Goal: Information Seeking & Learning: Learn about a topic

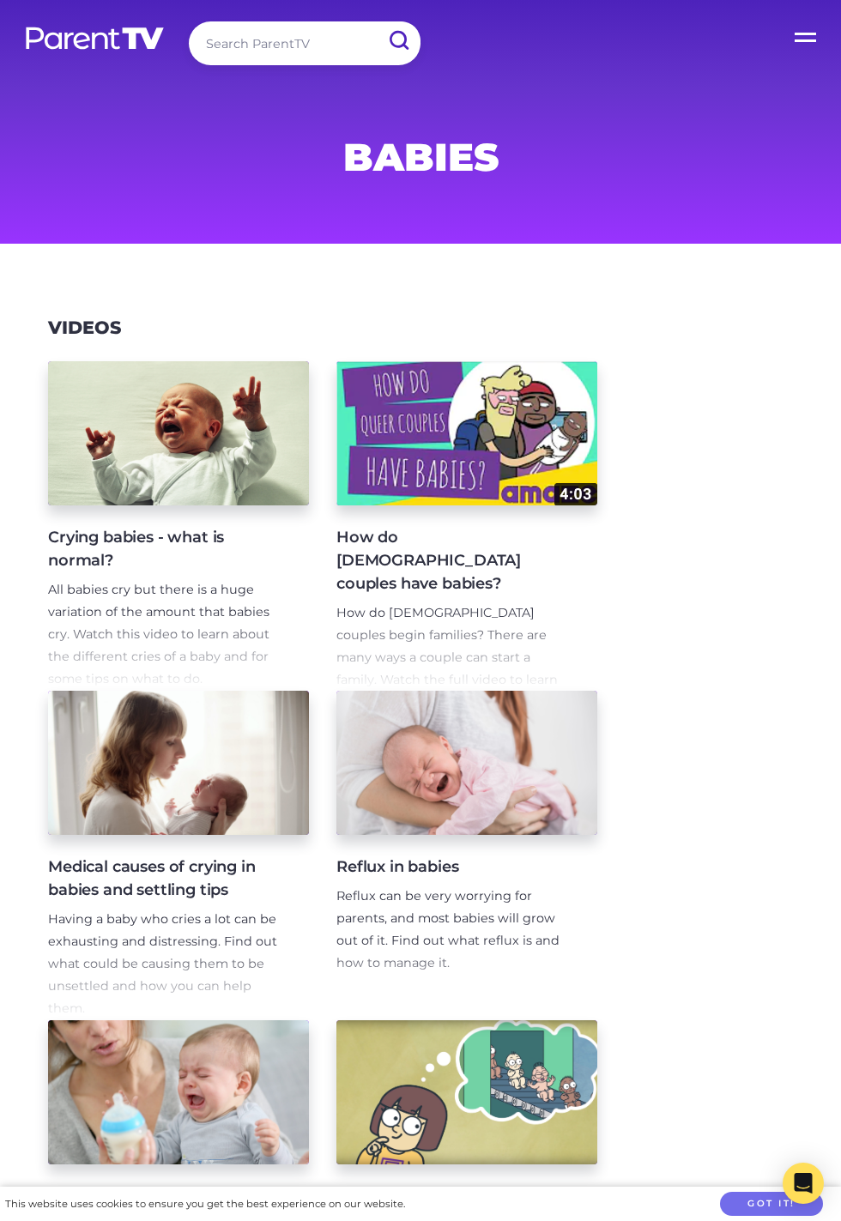
click at [801, 45] on label "Open Menu" at bounding box center [806, 34] width 69 height 69
click at [0, 0] on input "Open Menu" at bounding box center [0, 0] width 0 height 0
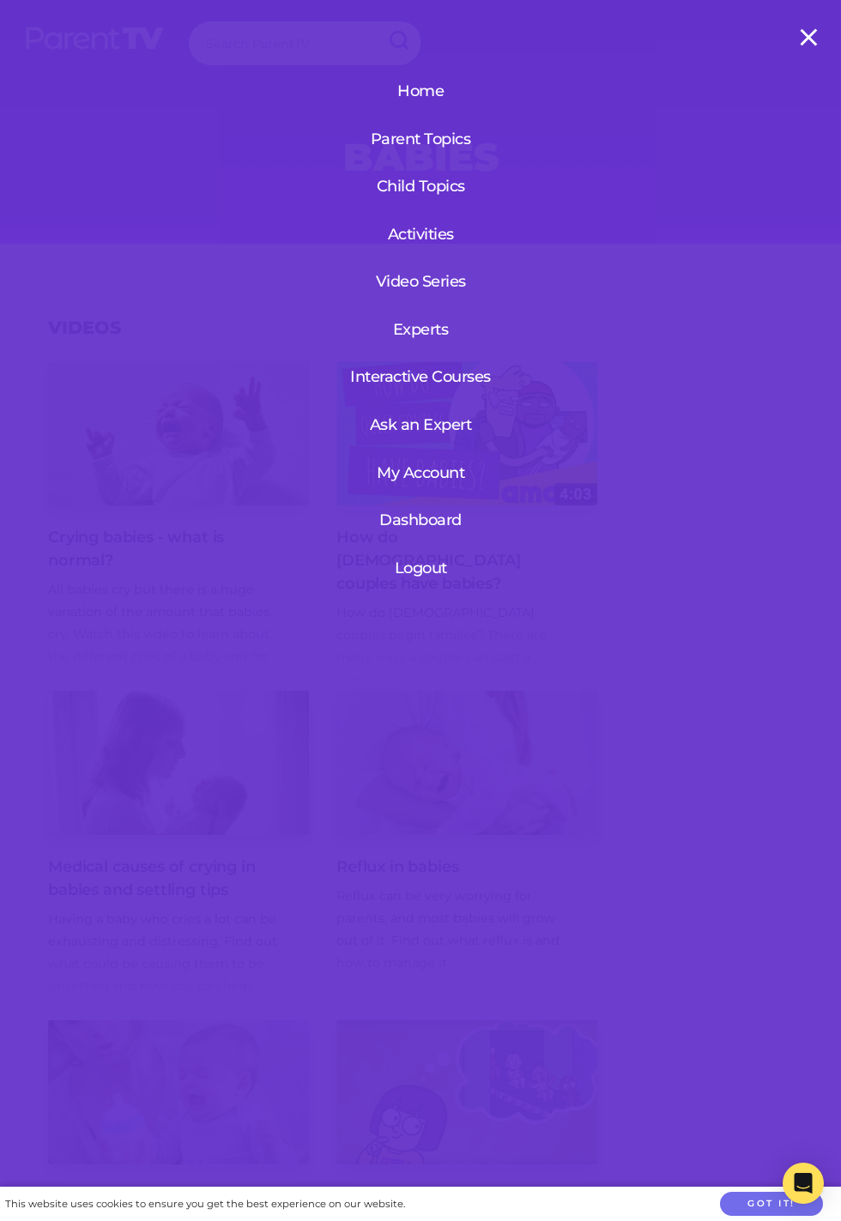
click at [414, 91] on link "Home" at bounding box center [420, 91] width 158 height 45
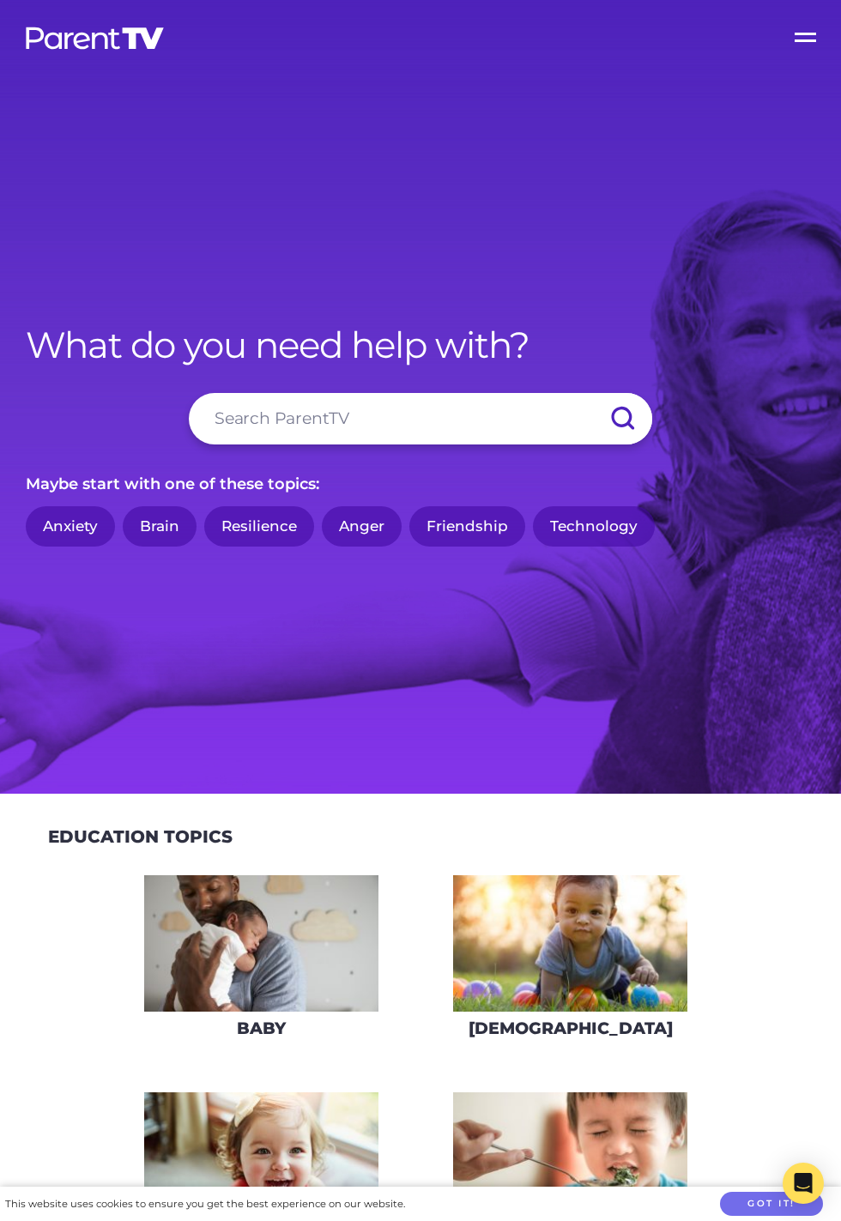
click at [821, 57] on label "Open Menu" at bounding box center [806, 34] width 69 height 69
click at [0, 0] on input "Open Menu" at bounding box center [0, 0] width 0 height 0
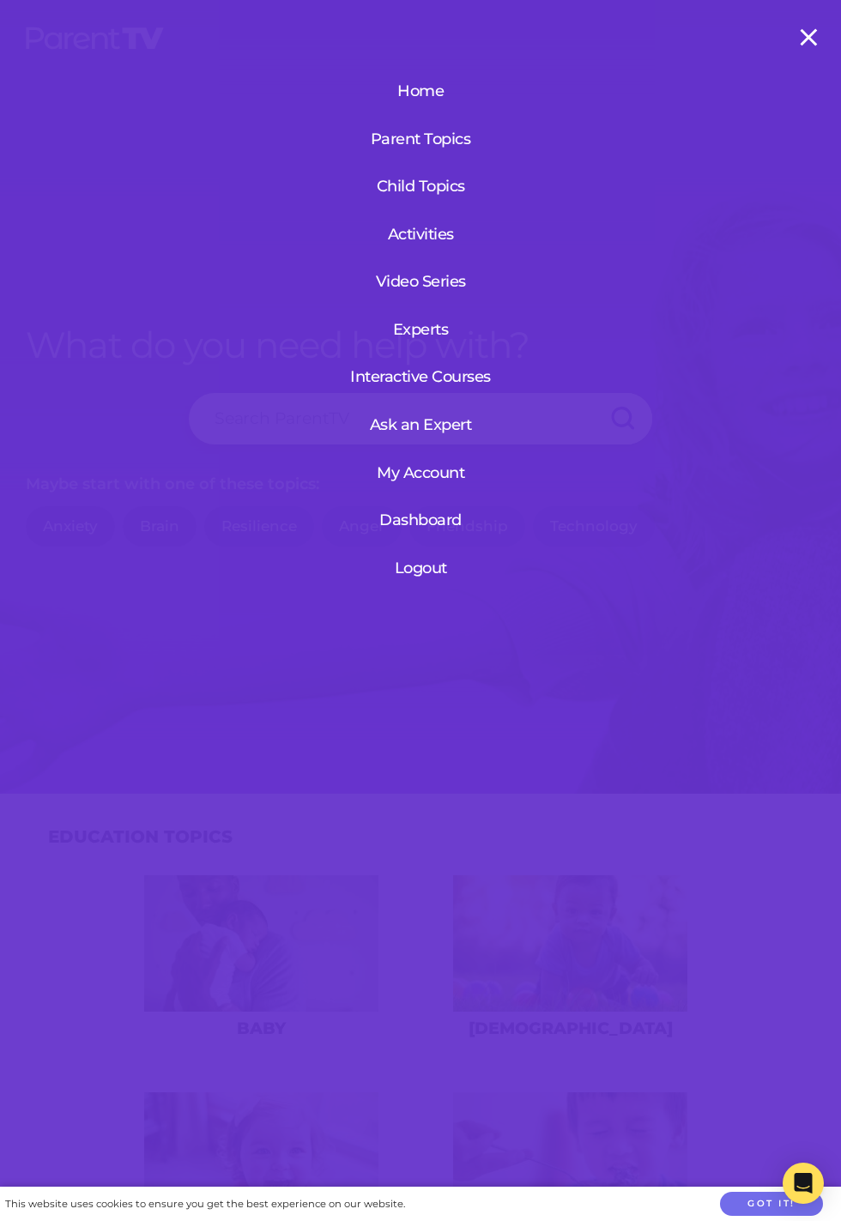
click at [430, 334] on link "Experts" at bounding box center [420, 329] width 158 height 45
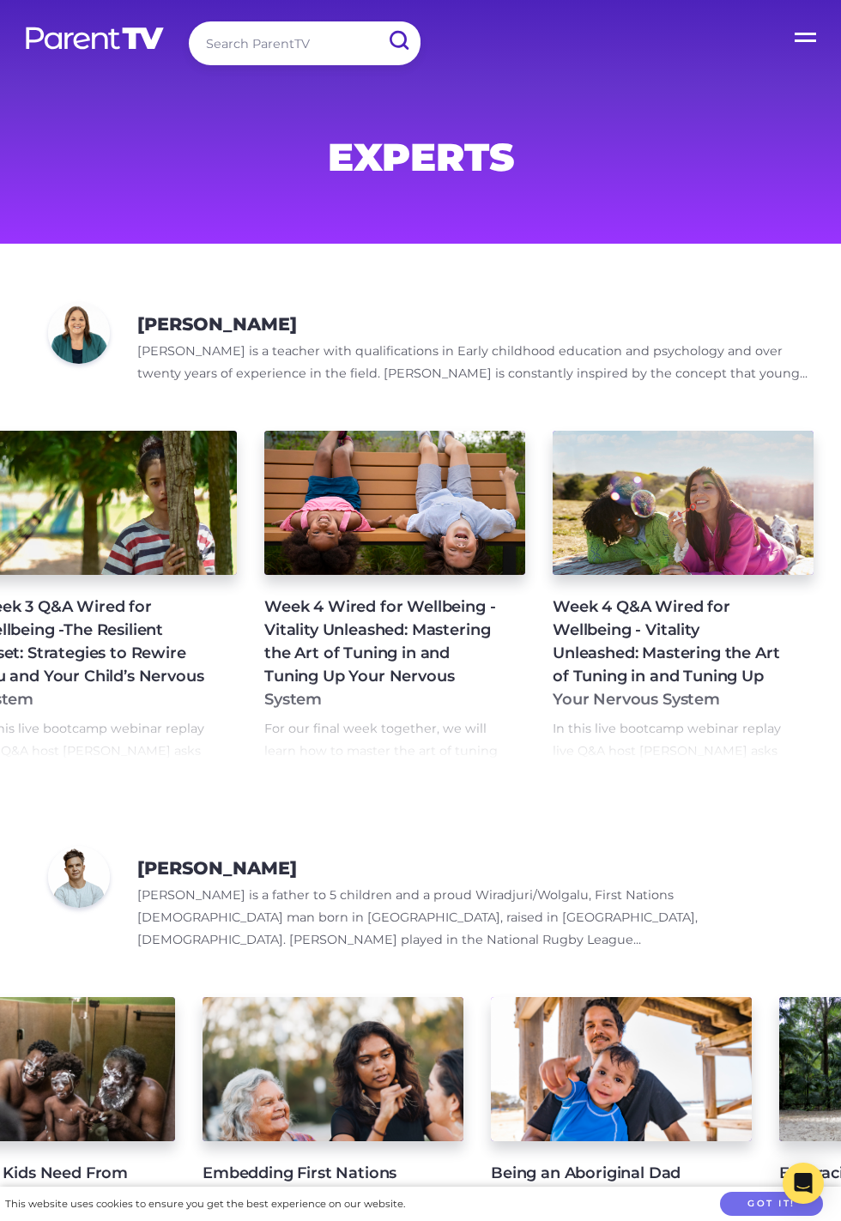
scroll to position [0, 1247]
click at [287, 45] on input "search" at bounding box center [305, 43] width 232 height 44
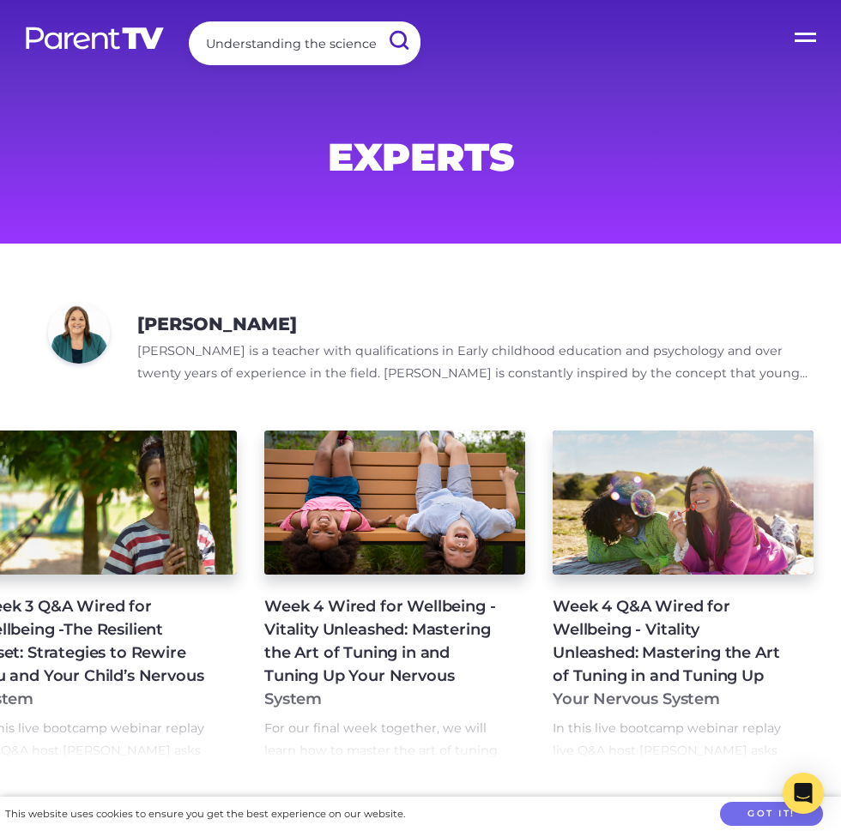
type input "Understanding the science"
click at [376, 21] on input "submit" at bounding box center [398, 40] width 45 height 39
click at [398, 35] on input "submit" at bounding box center [398, 40] width 45 height 39
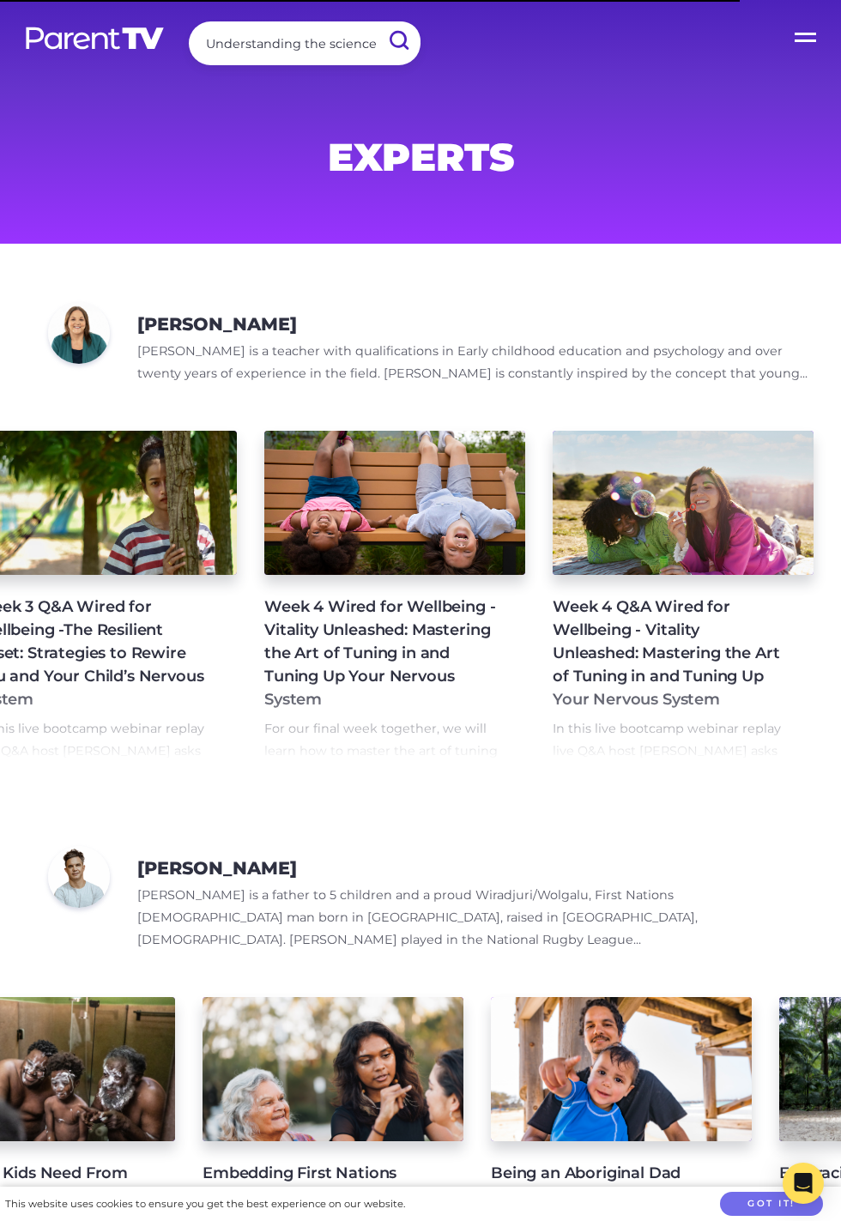
click at [401, 44] on input "submit" at bounding box center [398, 40] width 45 height 39
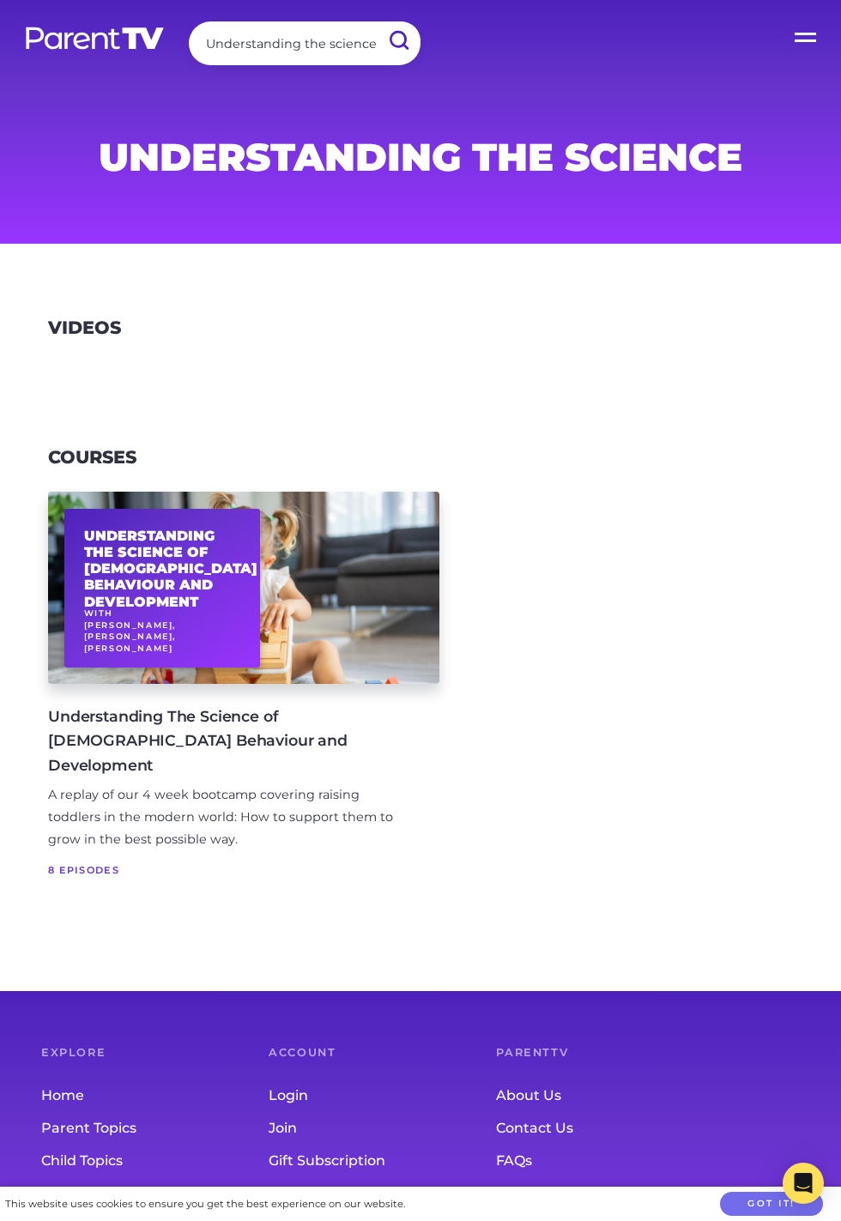
click at [185, 645] on small "With Sandi Phoenix, Deb Blakley, Sonia Bestulic" at bounding box center [172, 630] width 177 height 46
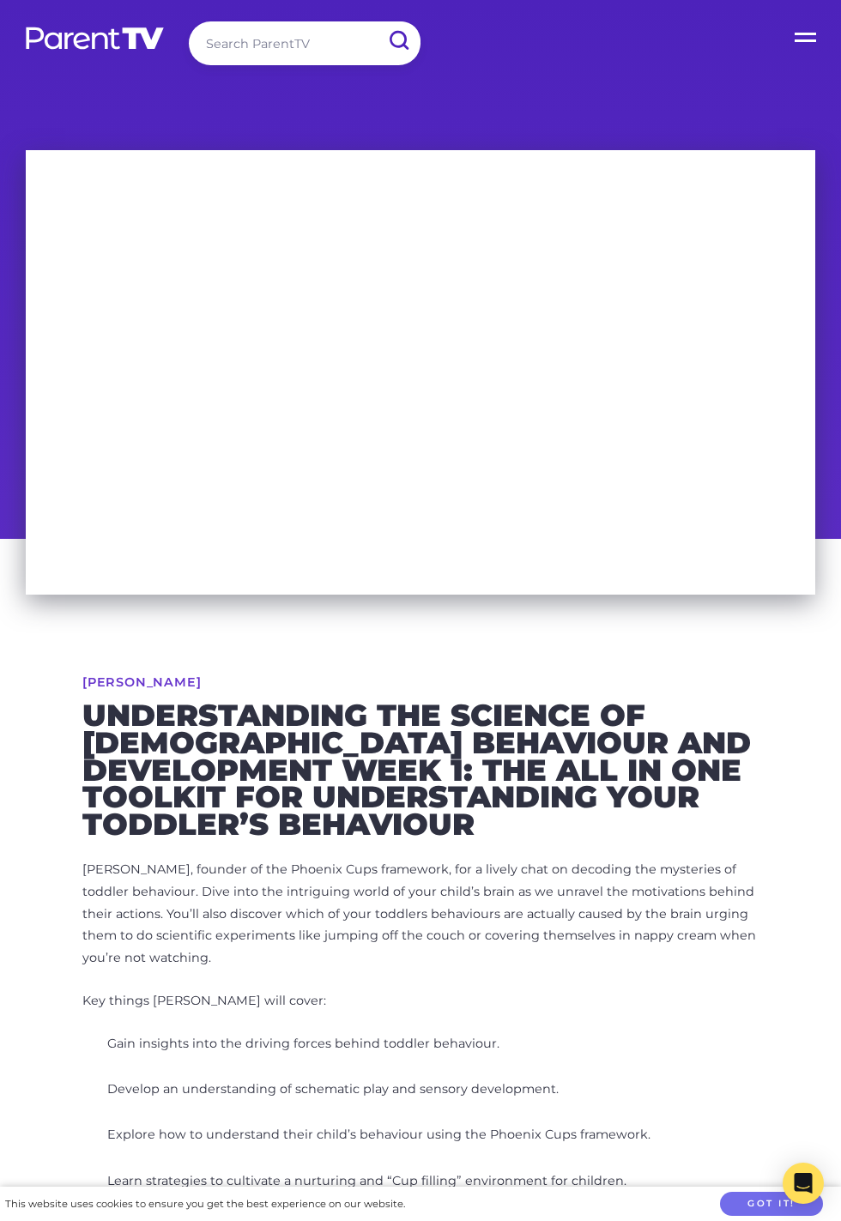
click at [827, 30] on label "Open Menu" at bounding box center [806, 34] width 69 height 69
click at [0, 0] on input "Open Menu" at bounding box center [0, 0] width 0 height 0
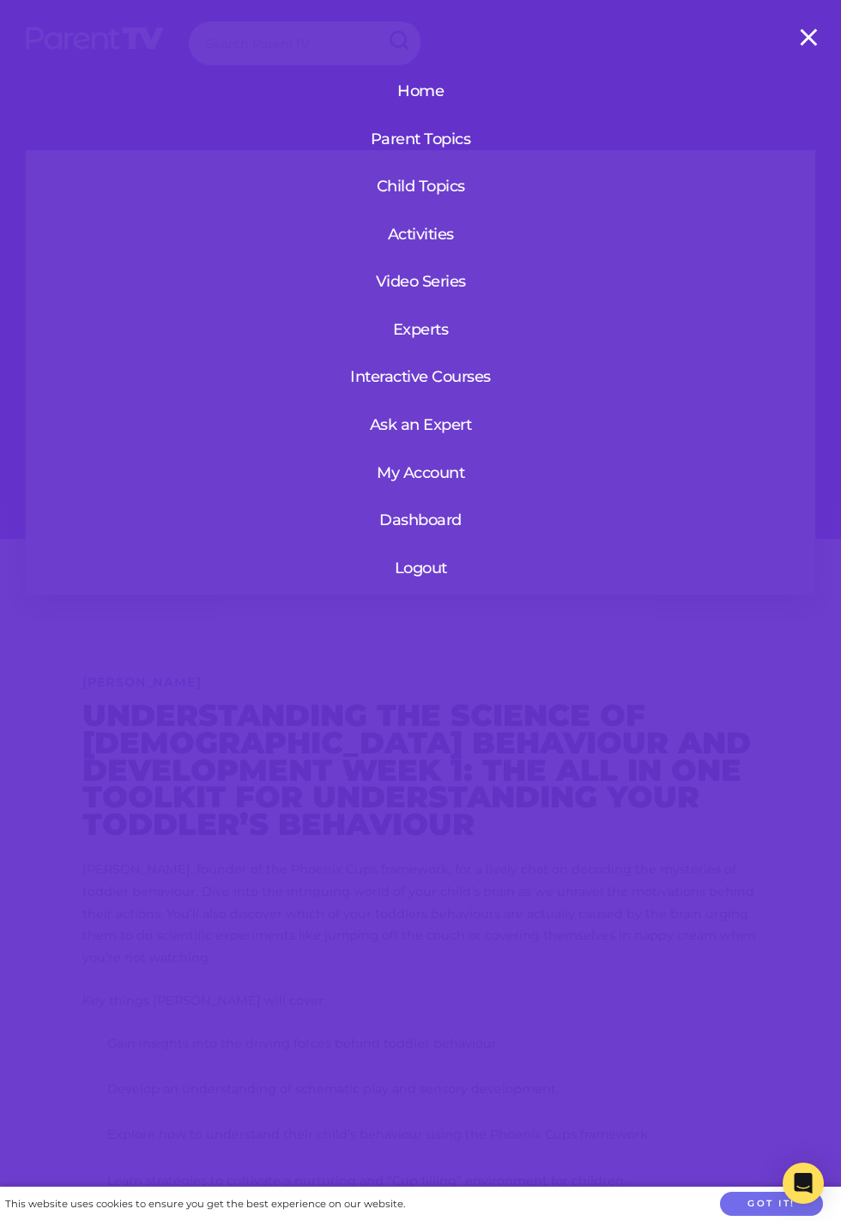
click at [446, 430] on link "Ask an Expert" at bounding box center [420, 424] width 158 height 45
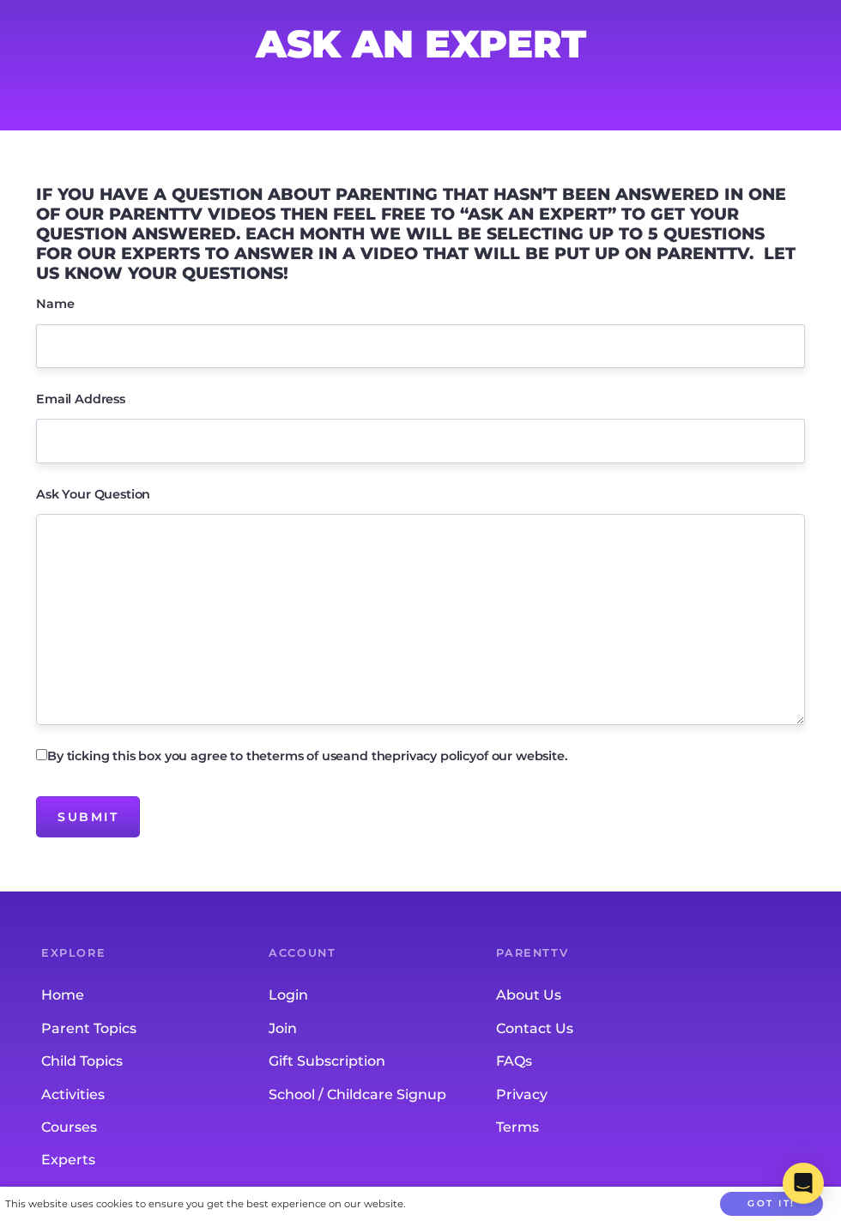
scroll to position [114, 0]
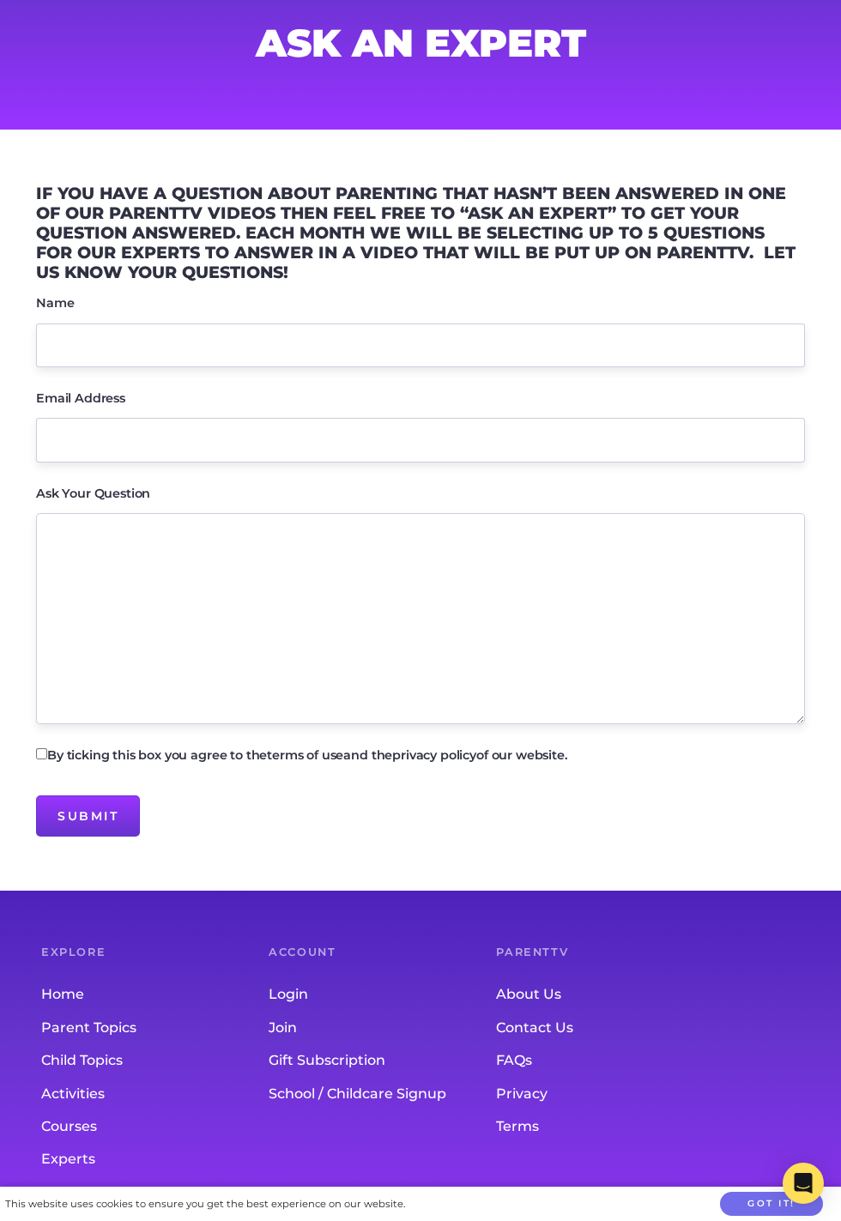
click at [82, 1143] on link "Courses" at bounding box center [154, 1126] width 227 height 33
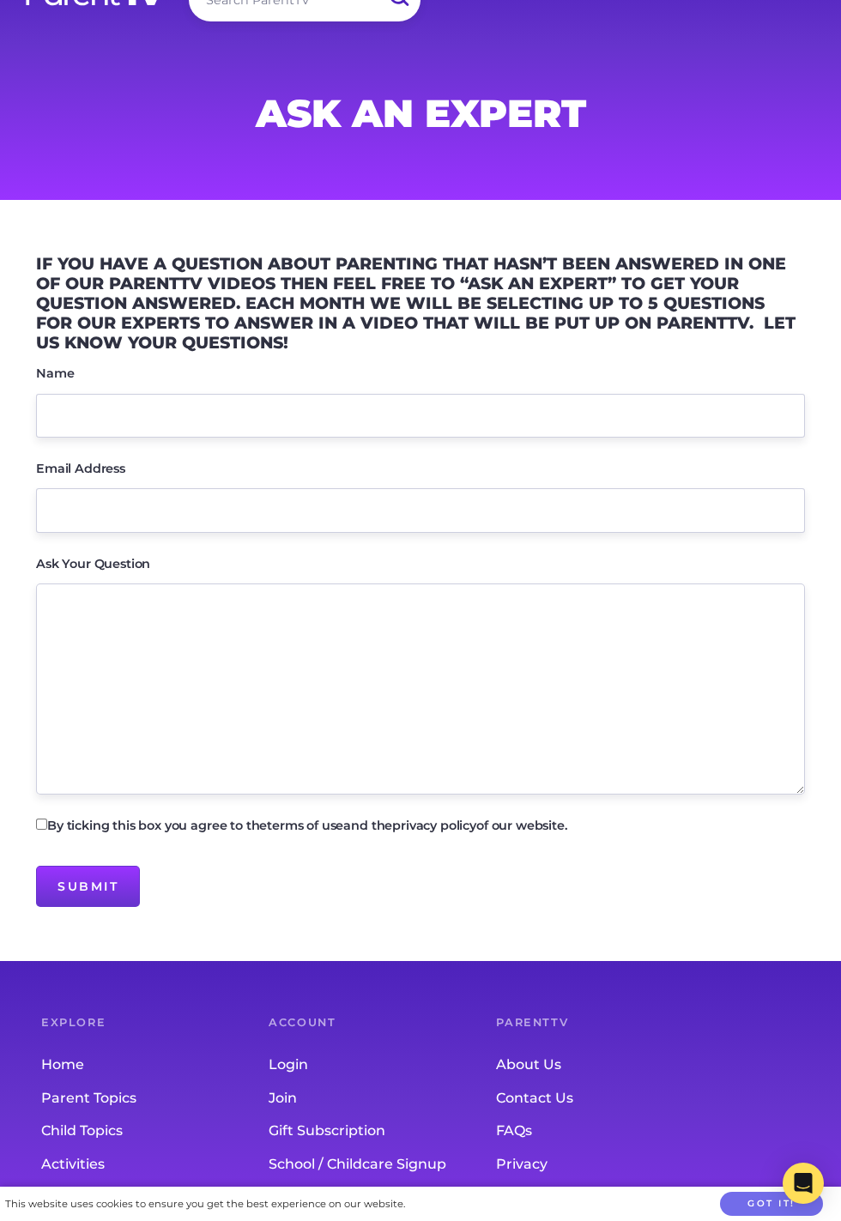
scroll to position [0, 0]
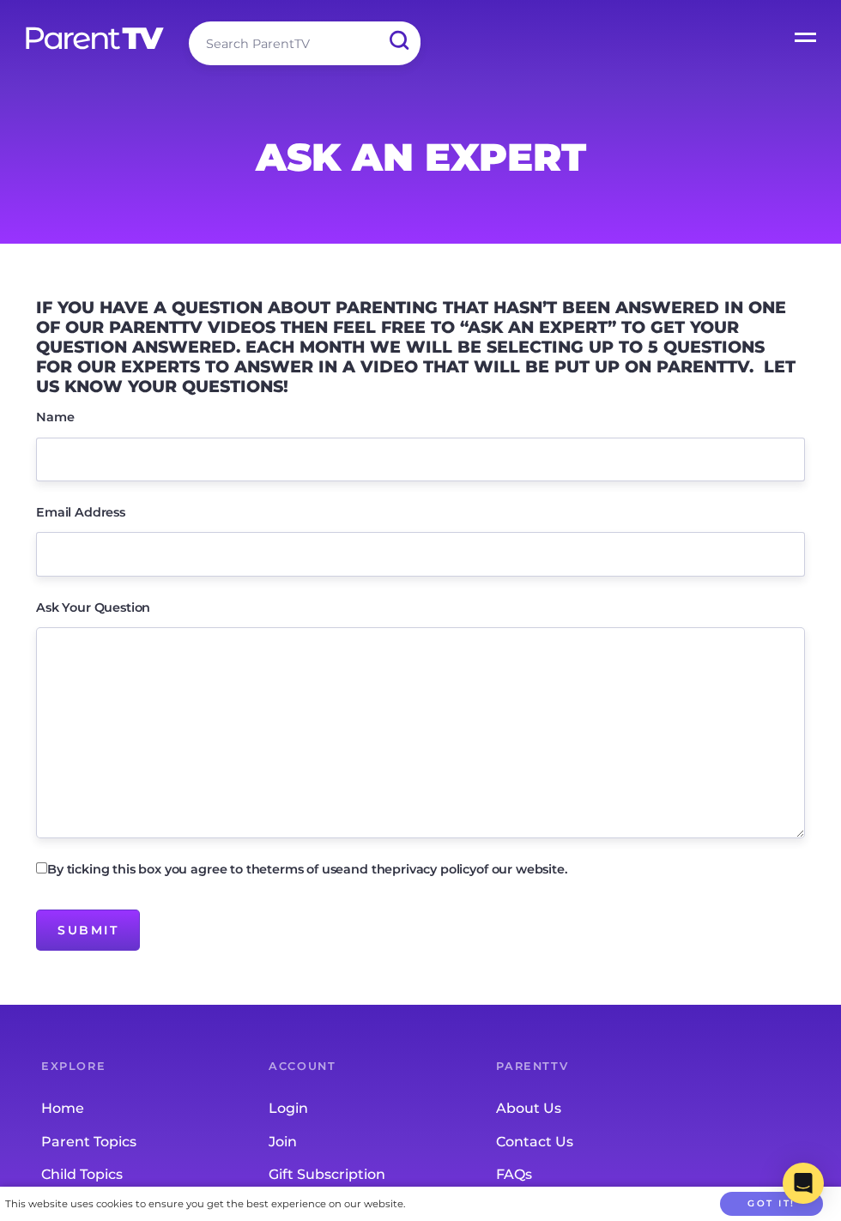
click at [1, 481] on div "If you have a question about parenting that hasn’t been answered in one of our …" at bounding box center [420, 625] width 841 height 680
